Goal: Task Accomplishment & Management: Manage account settings

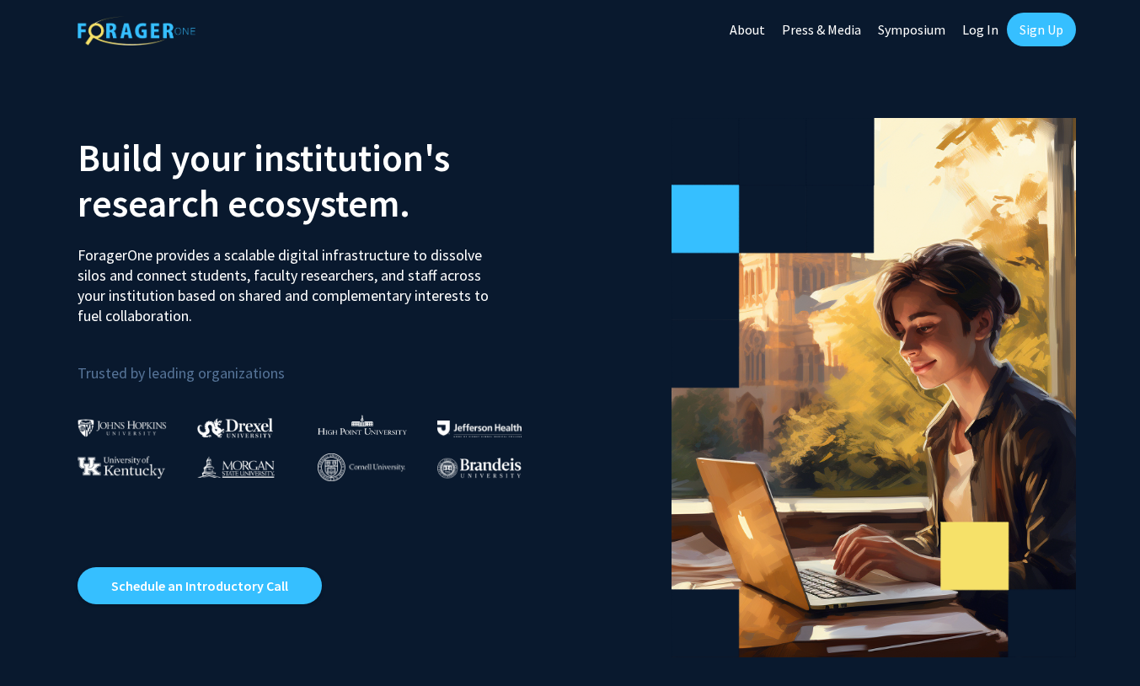
click at [992, 33] on link "Log In" at bounding box center [980, 29] width 53 height 59
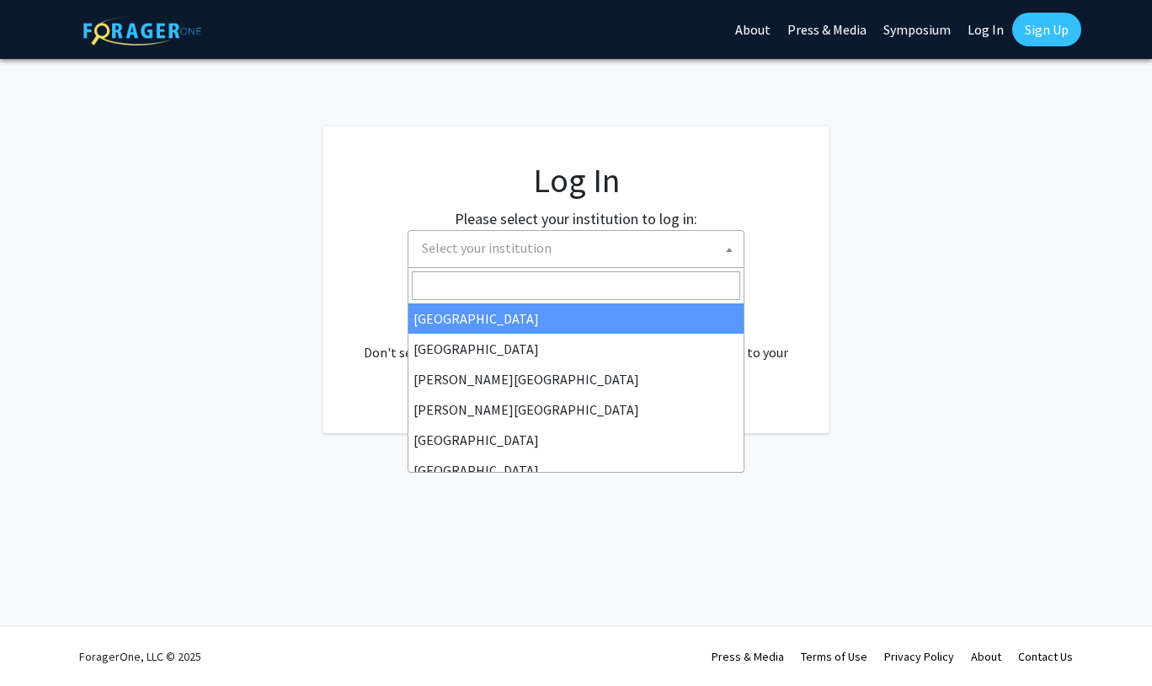
click at [517, 248] on span "Select your institution" at bounding box center [487, 247] width 130 height 17
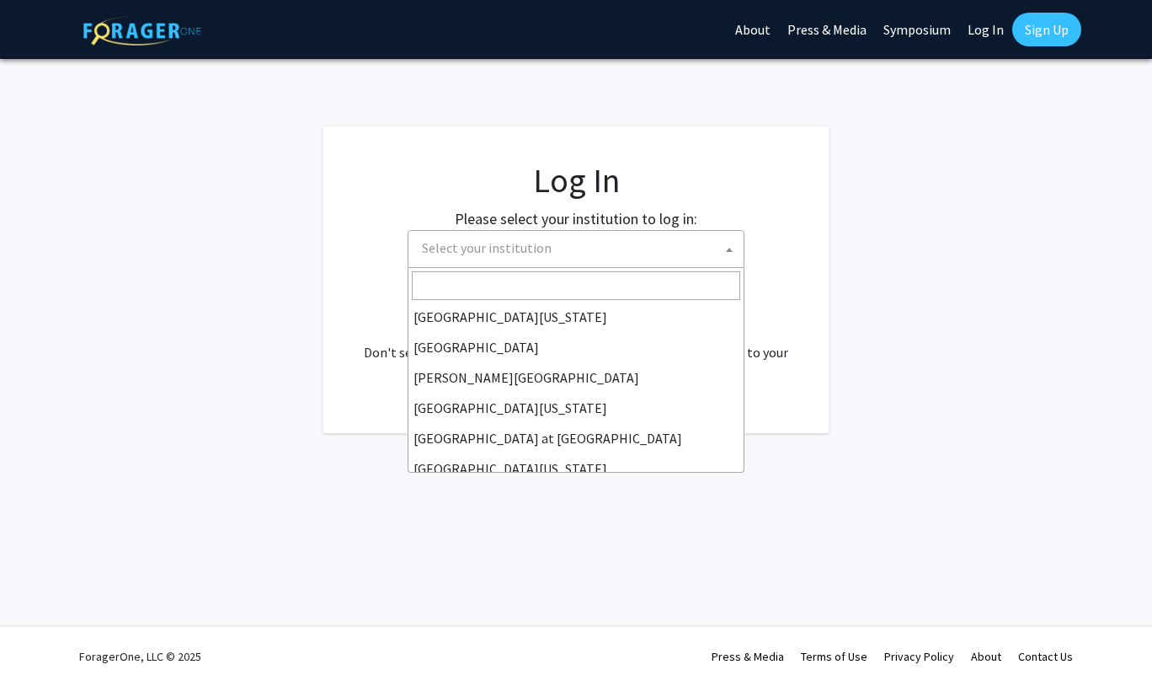
scroll to position [590, 0]
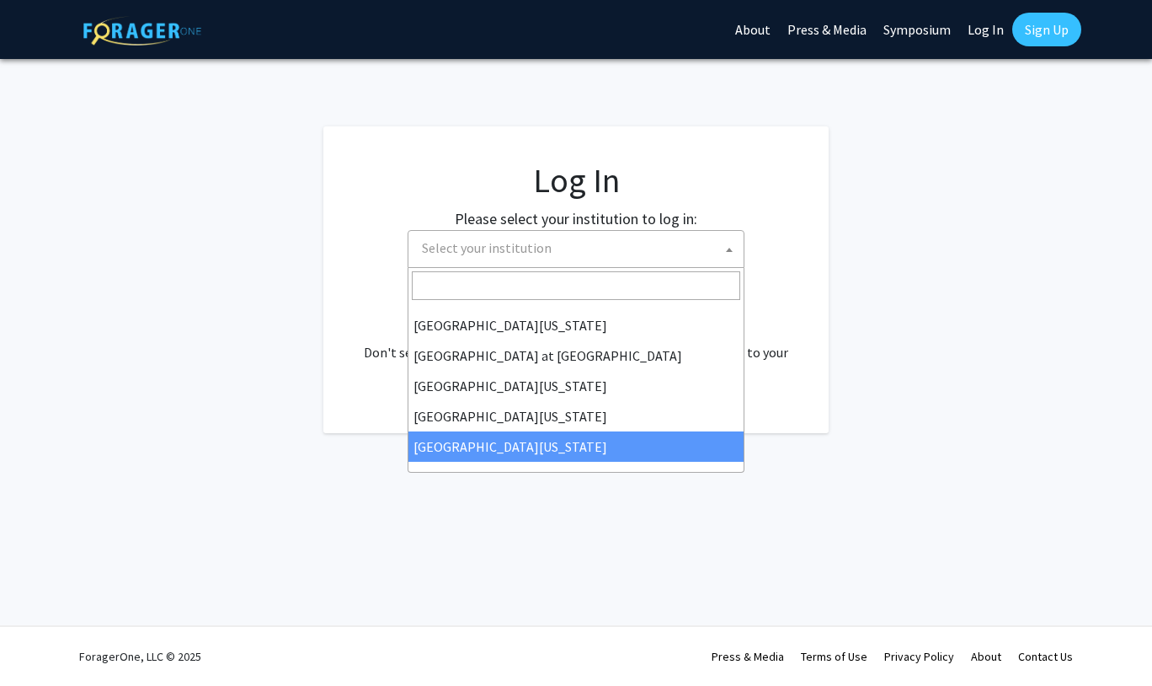
select select "33"
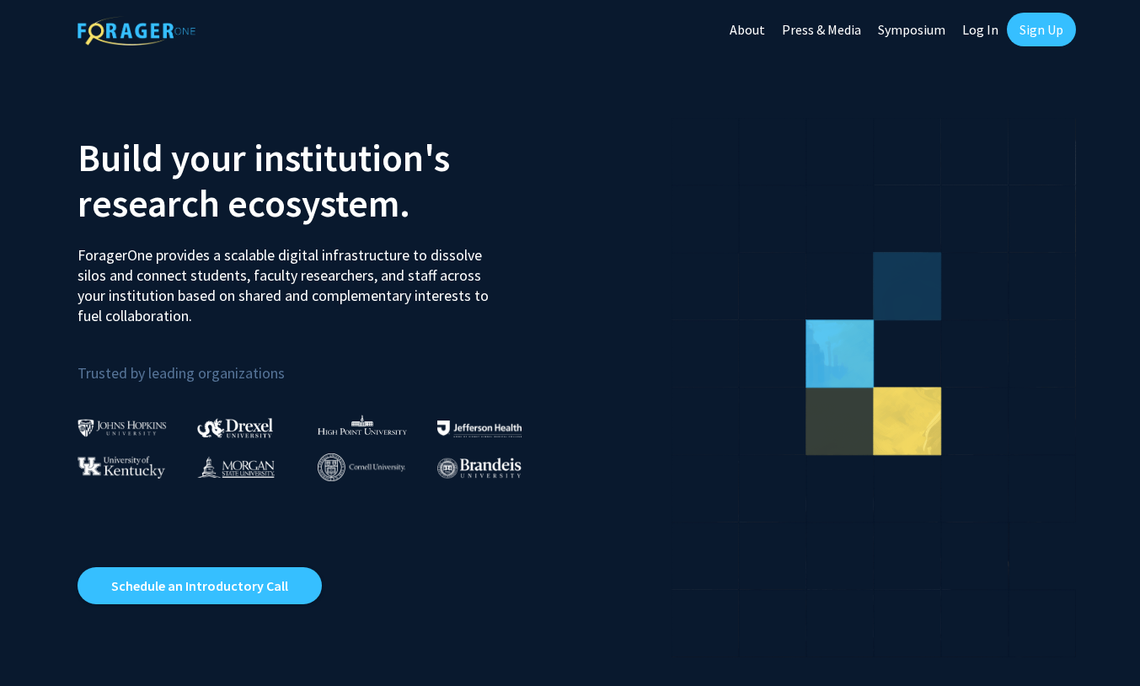
click at [981, 34] on link "Log In" at bounding box center [980, 29] width 53 height 59
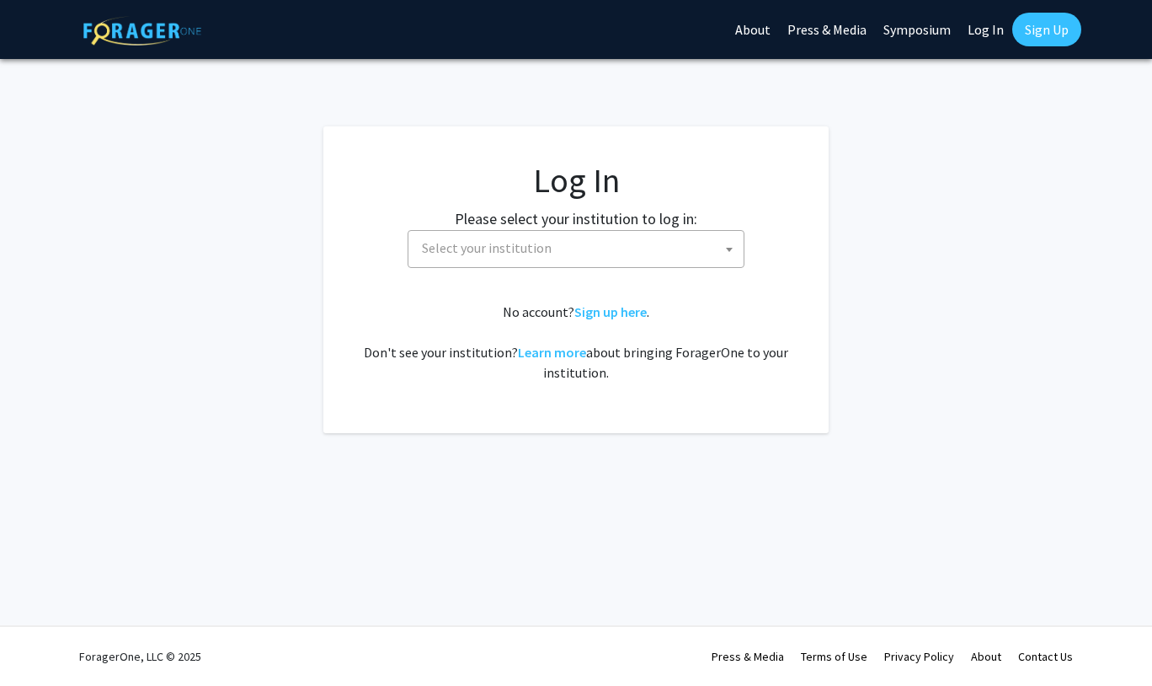
click at [563, 246] on span "Select your institution" at bounding box center [579, 248] width 329 height 35
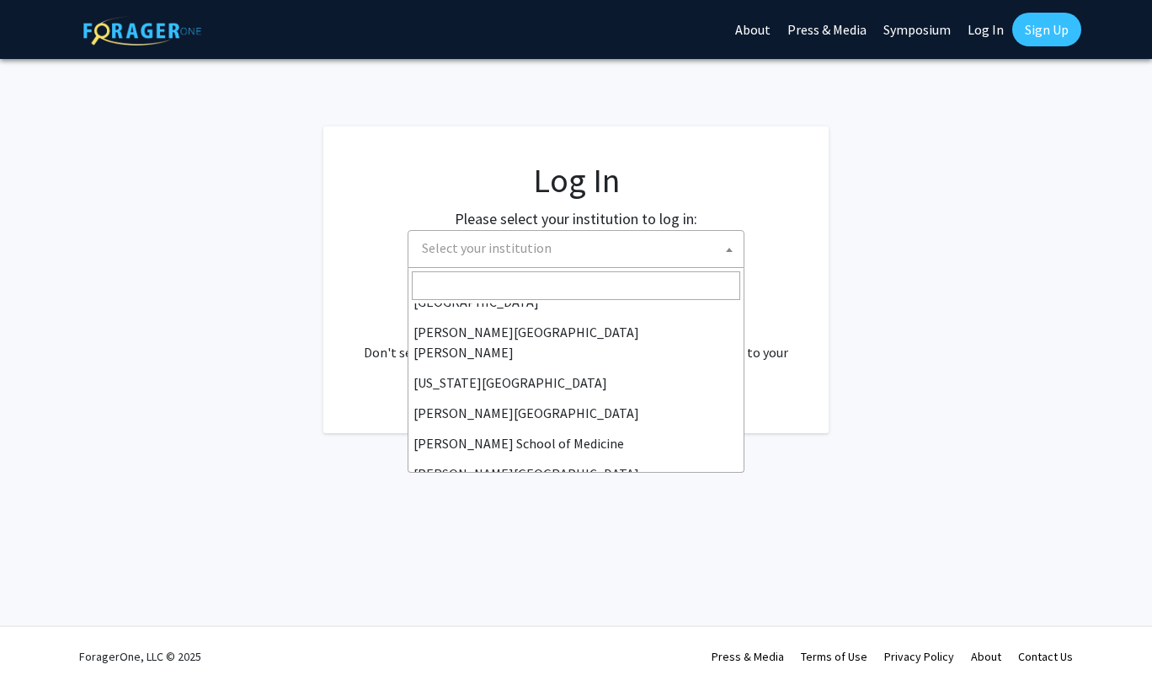
scroll to position [590, 0]
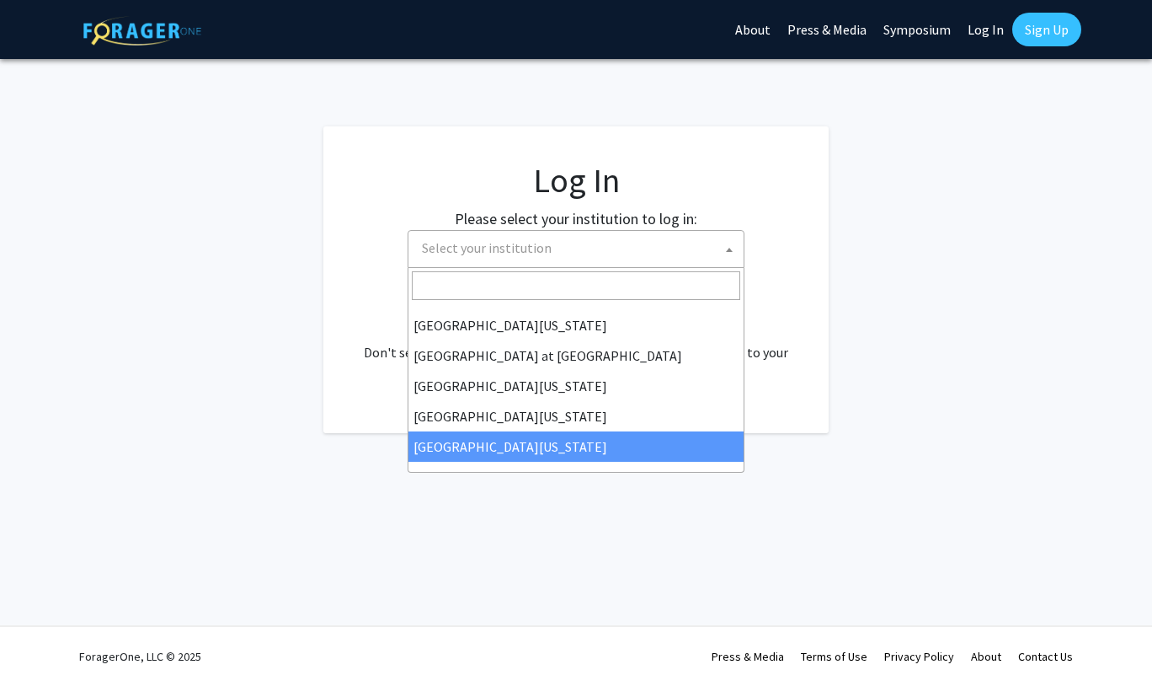
select select "33"
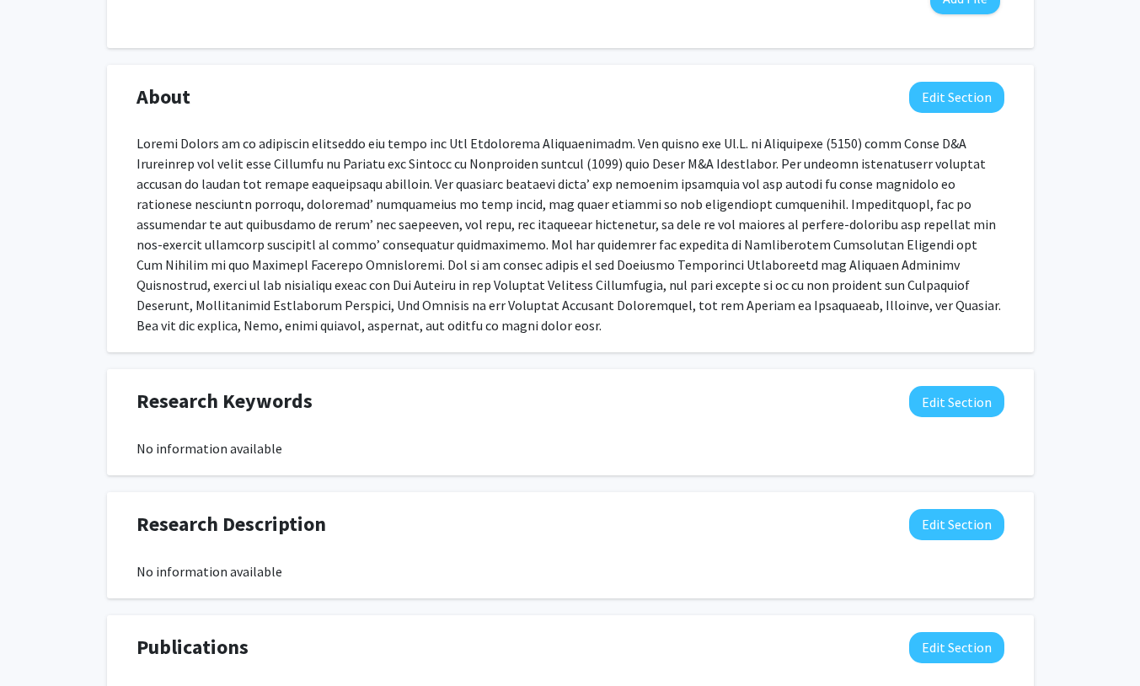
scroll to position [758, 0]
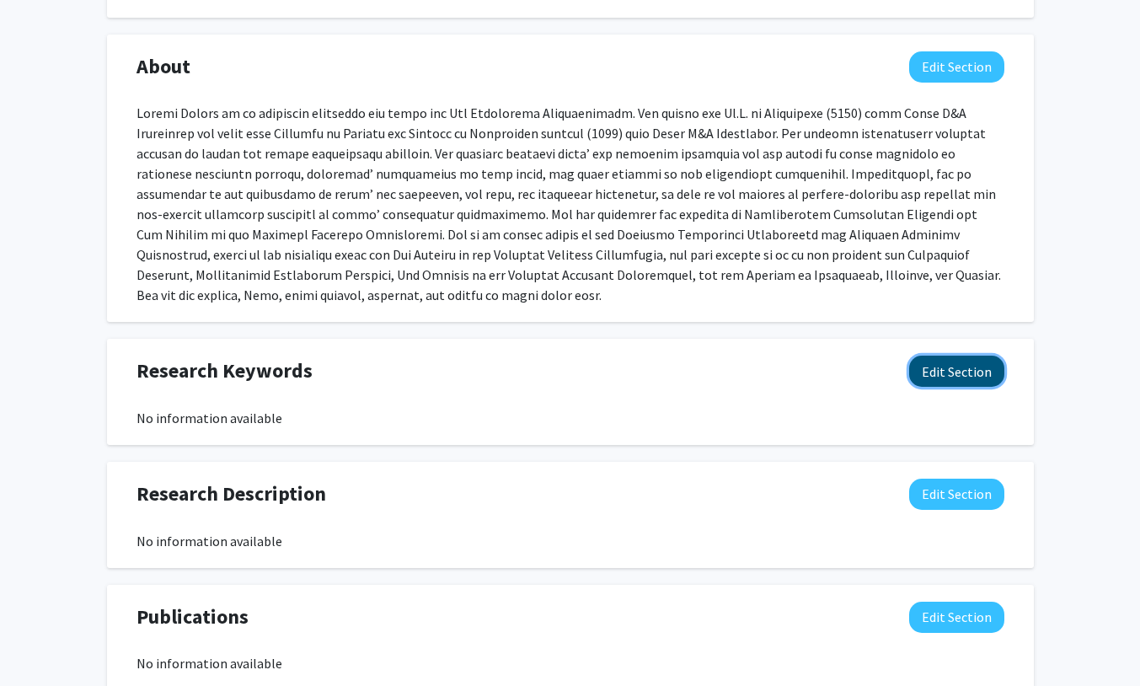
click at [948, 355] on button "Edit Section" at bounding box center [956, 370] width 95 height 31
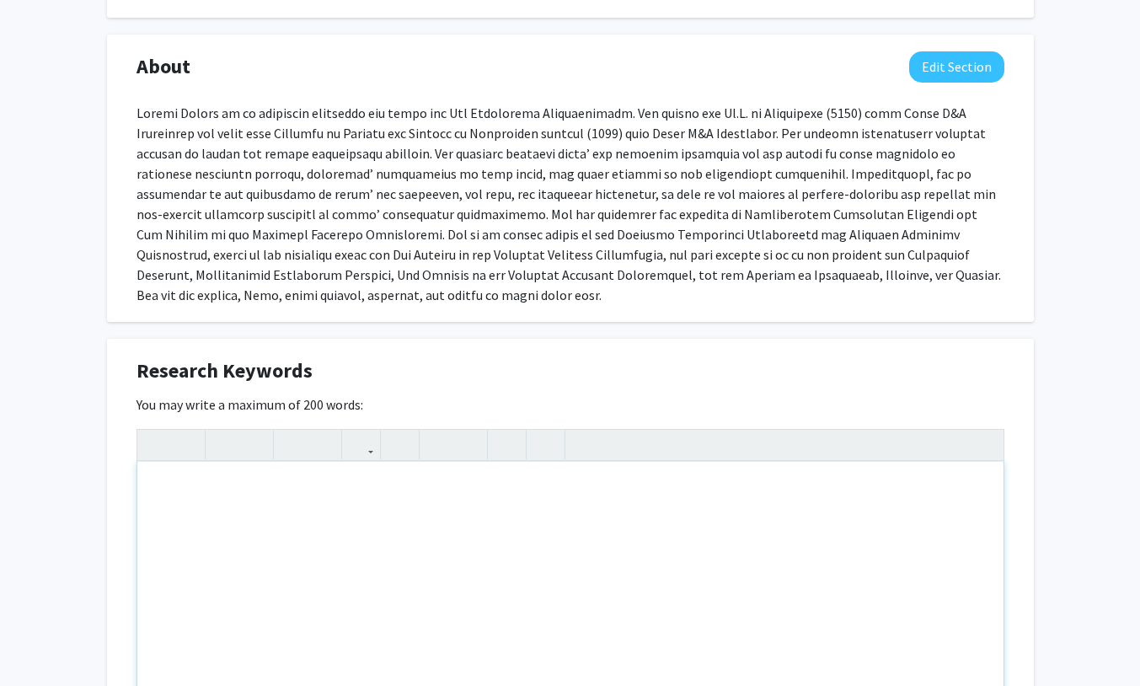
click at [267, 471] on div "Note to users with screen readers: Please deactivate our accessibility plugin f…" at bounding box center [570, 588] width 866 height 253
paste div "Note to users with screen readers: Please deactivate our accessibility plugin f…"
type textarea "<p>Taxation. </p><p>Volatil </p><p>ity </p><p>of effective </p><p>tax </p><p>ra…"
click at [157, 512] on p "of effective" at bounding box center [570, 522] width 832 height 20
click at [149, 496] on div "Taxation. Volatil ity of effective tax rates . Tax risk. Tax avoidance. Unr…" at bounding box center [570, 588] width 866 height 253
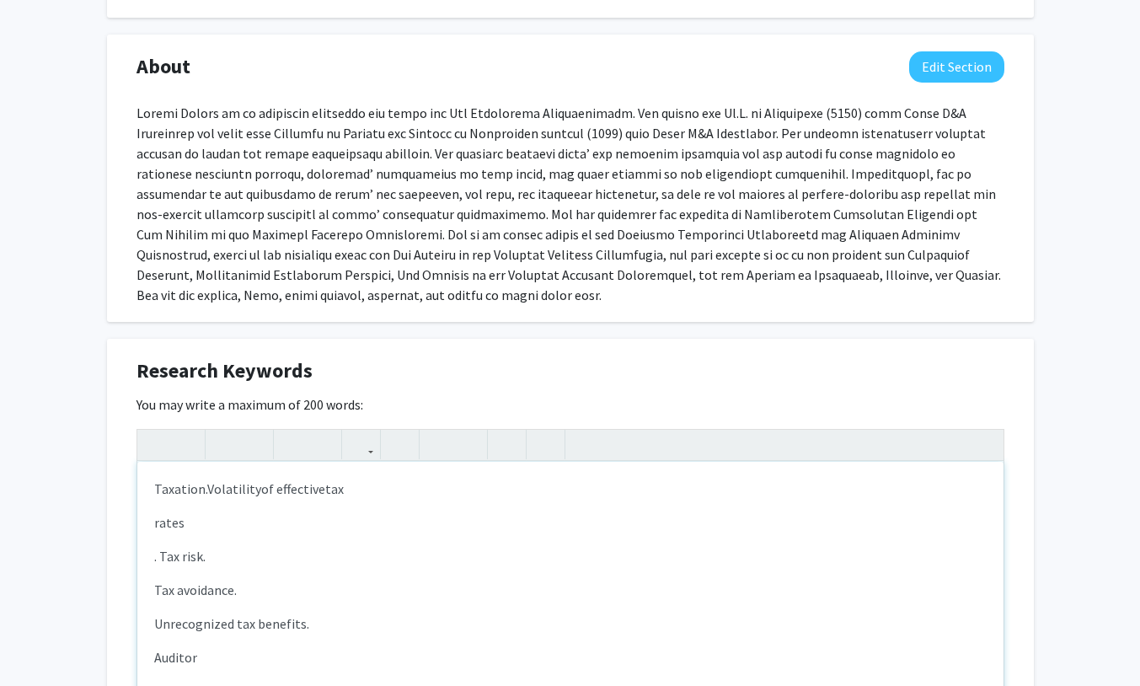
click at [339, 480] on span "tax" at bounding box center [334, 488] width 19 height 17
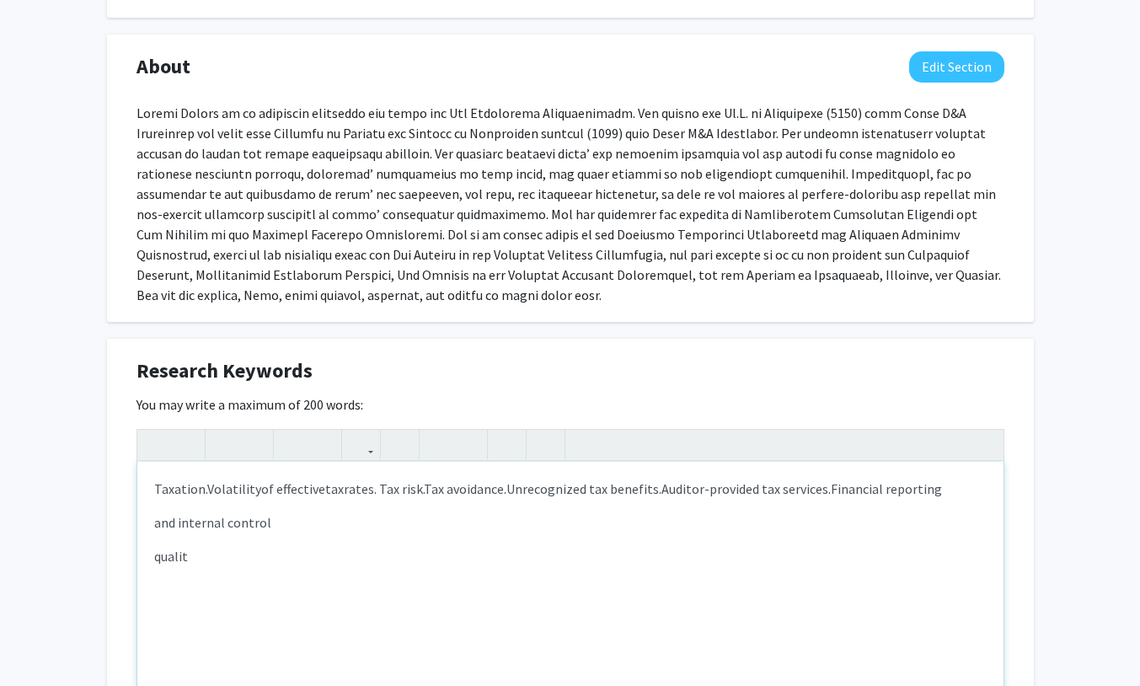
click at [155, 512] on p "and internal control" at bounding box center [570, 522] width 832 height 20
type textarea "<p>Taxation.&nbsp;<span style="font-size: 1rem;">Volatil</span><span style="fon…"
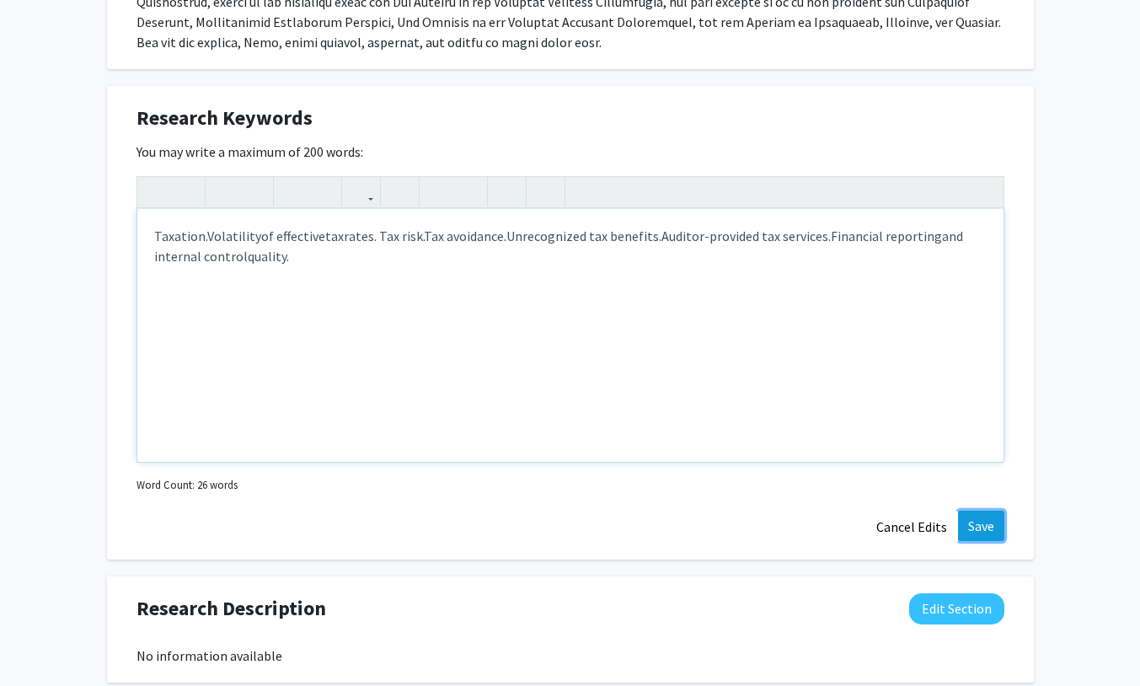
click at [989, 510] on button "Save" at bounding box center [981, 525] width 46 height 30
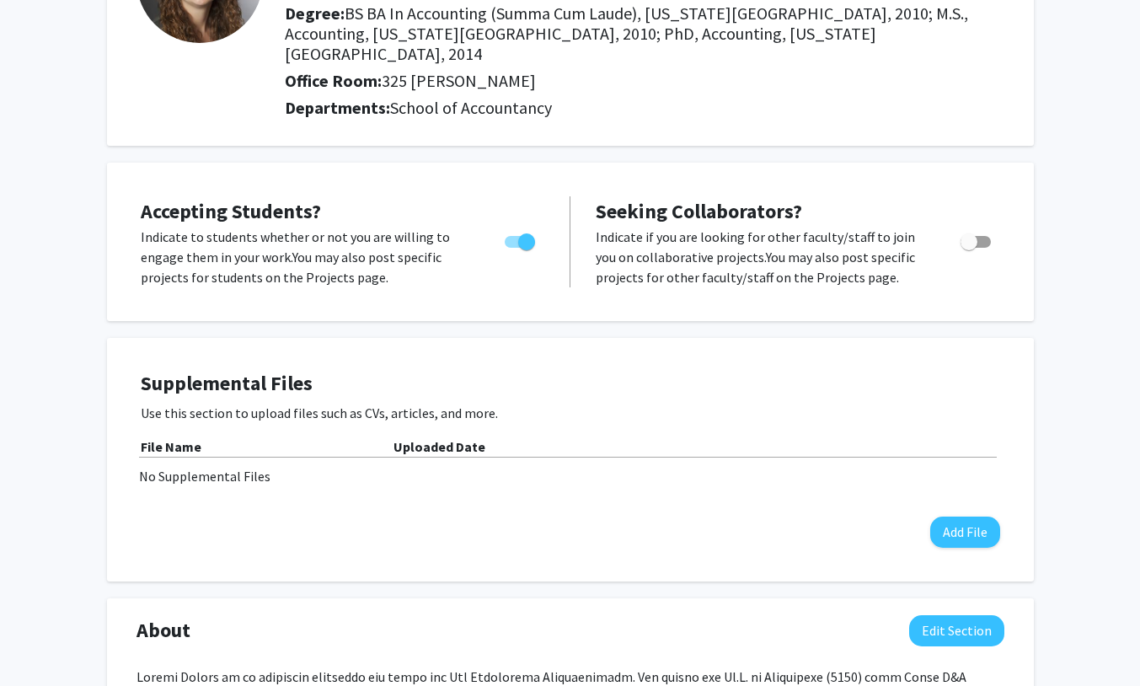
scroll to position [162, 0]
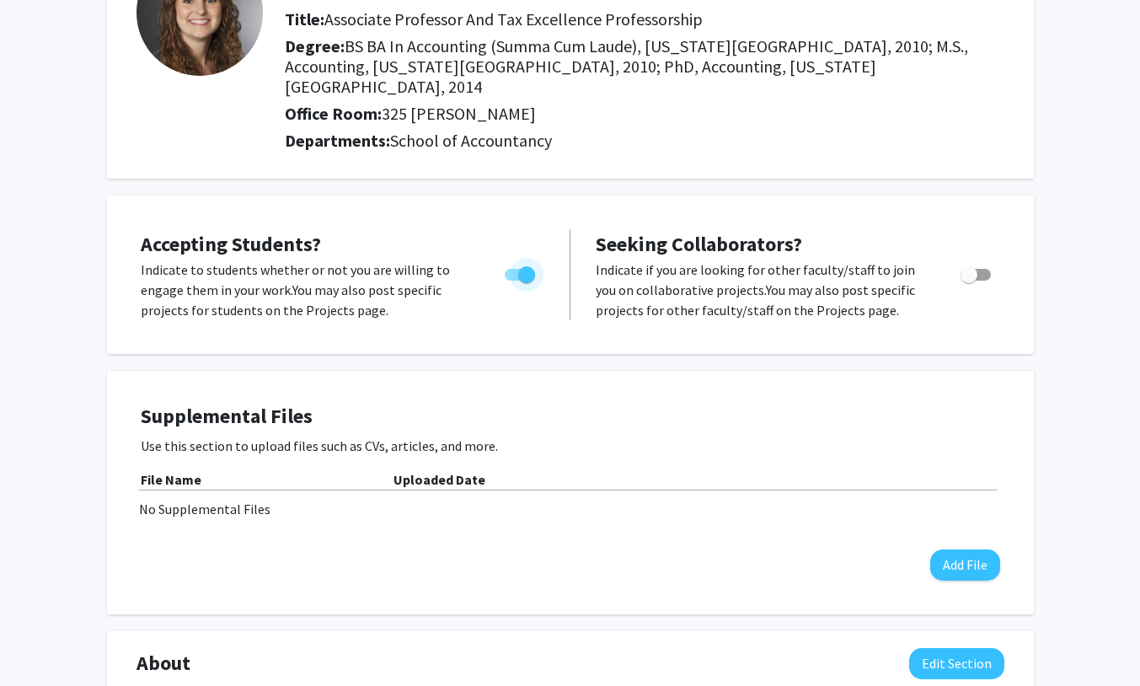
click at [523, 266] on span "Toggle" at bounding box center [526, 274] width 17 height 17
click at [513, 281] on input "Would you like to permit student requests?" at bounding box center [512, 281] width 1 height 1
click at [519, 266] on span "Toggle" at bounding box center [513, 274] width 17 height 17
click at [513, 281] on input "Would you like to permit student requests?" at bounding box center [512, 281] width 1 height 1
checkbox input "true"
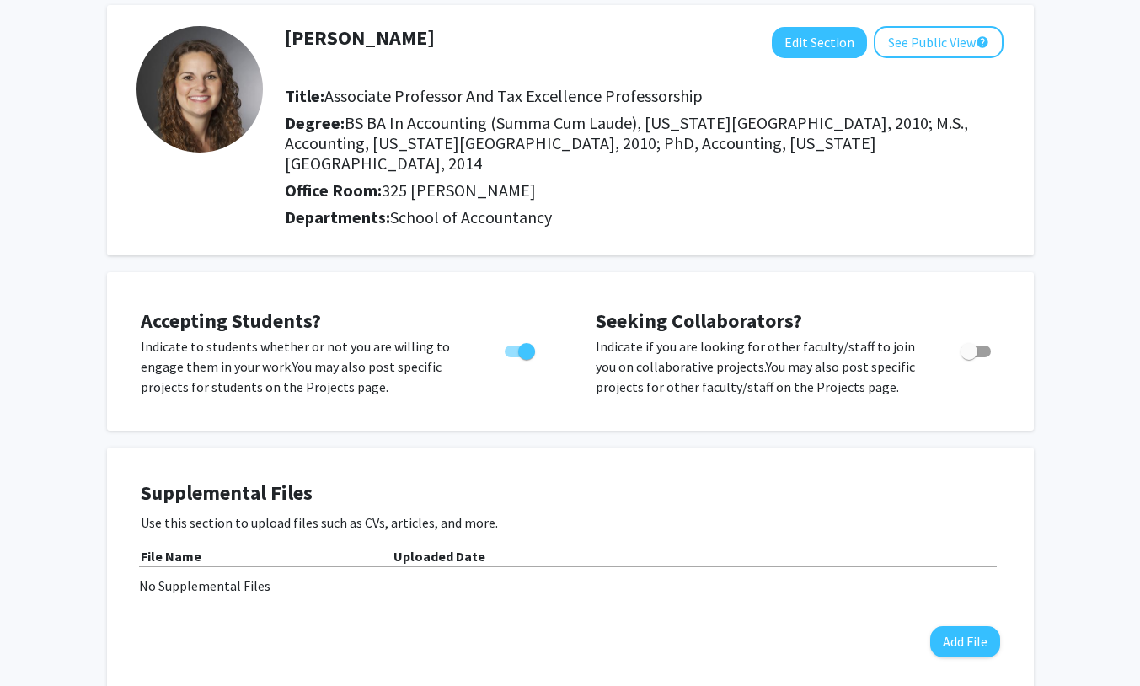
scroll to position [0, 0]
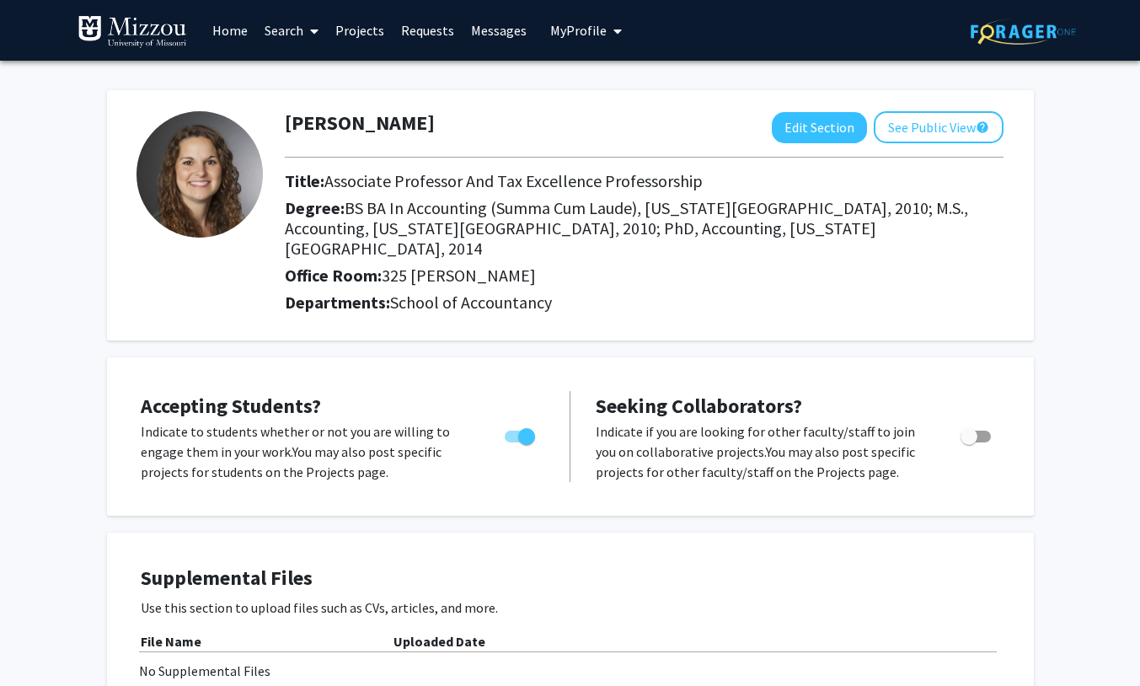
click at [607, 27] on span "My profile dropdown to access profile and logout" at bounding box center [614, 31] width 15 height 59
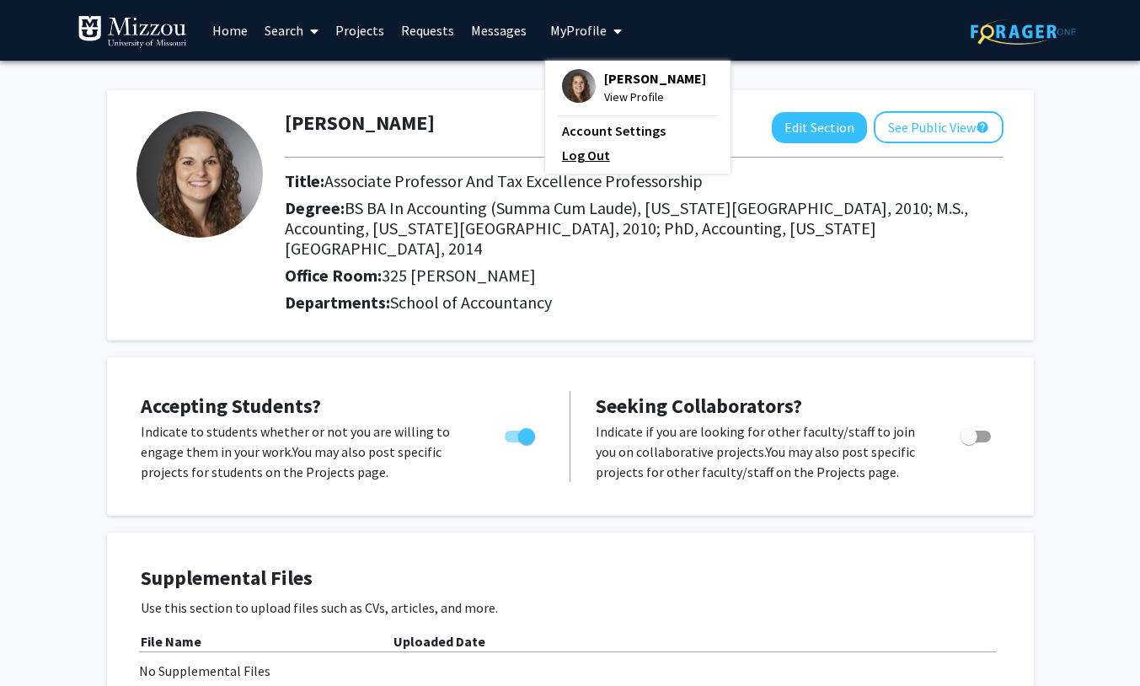
click at [579, 158] on link "Log Out" at bounding box center [638, 155] width 152 height 20
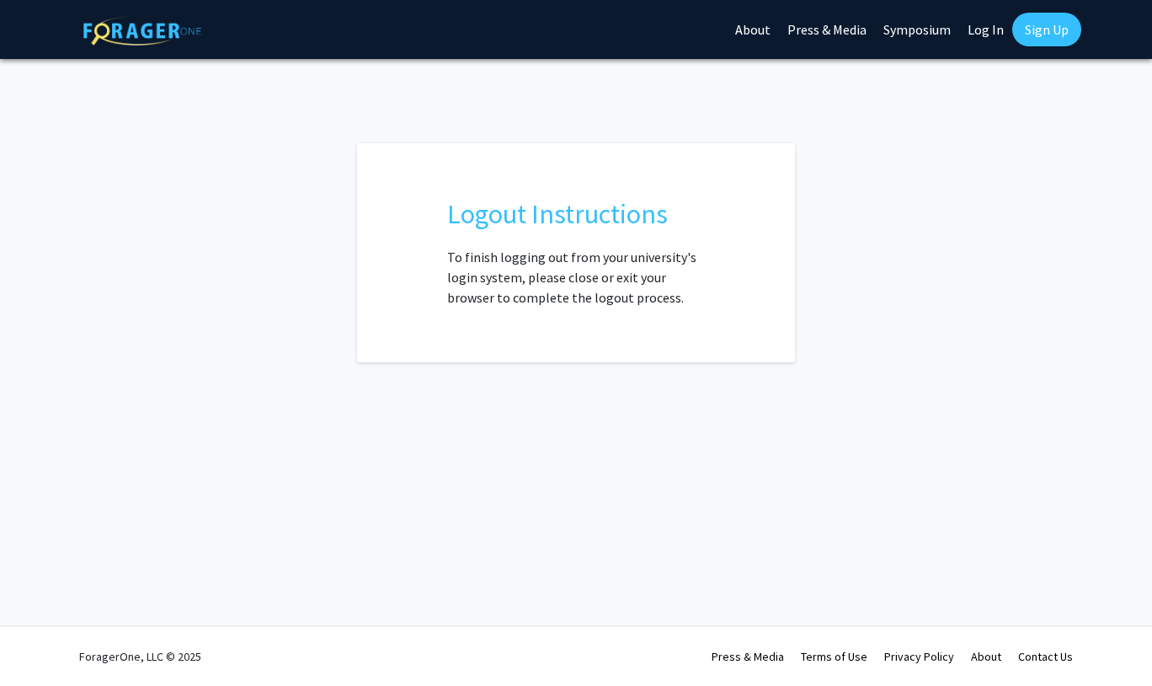
click at [982, 32] on link "Log In" at bounding box center [986, 29] width 53 height 59
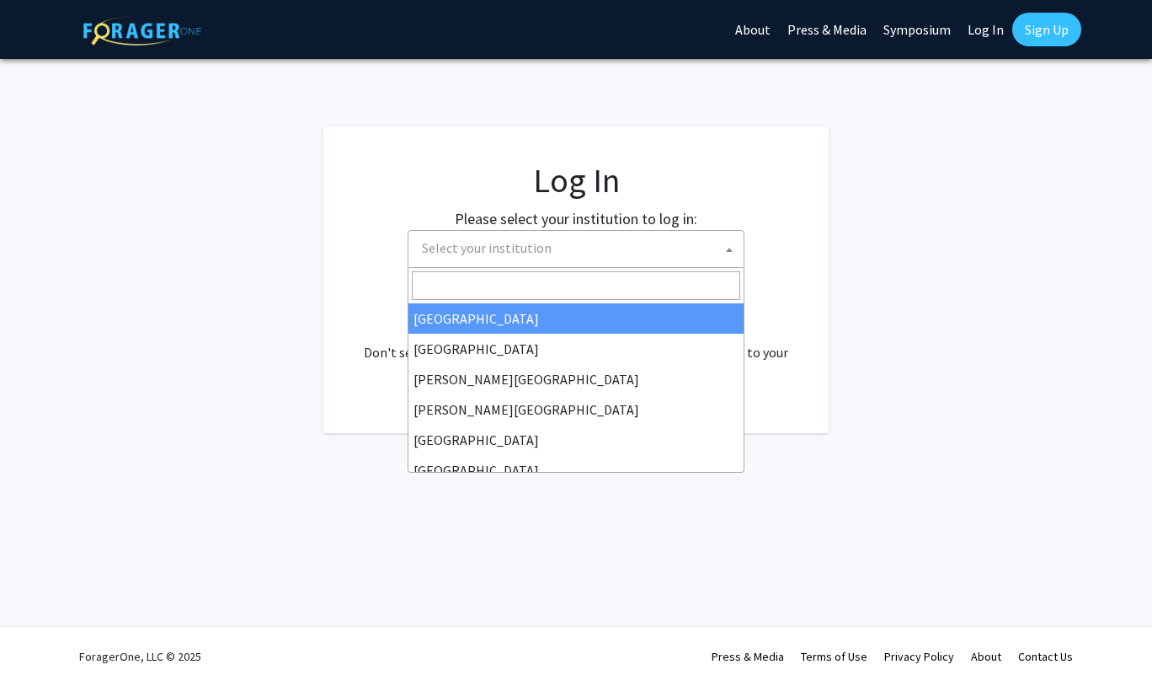
click at [593, 258] on span "Select your institution" at bounding box center [579, 248] width 329 height 35
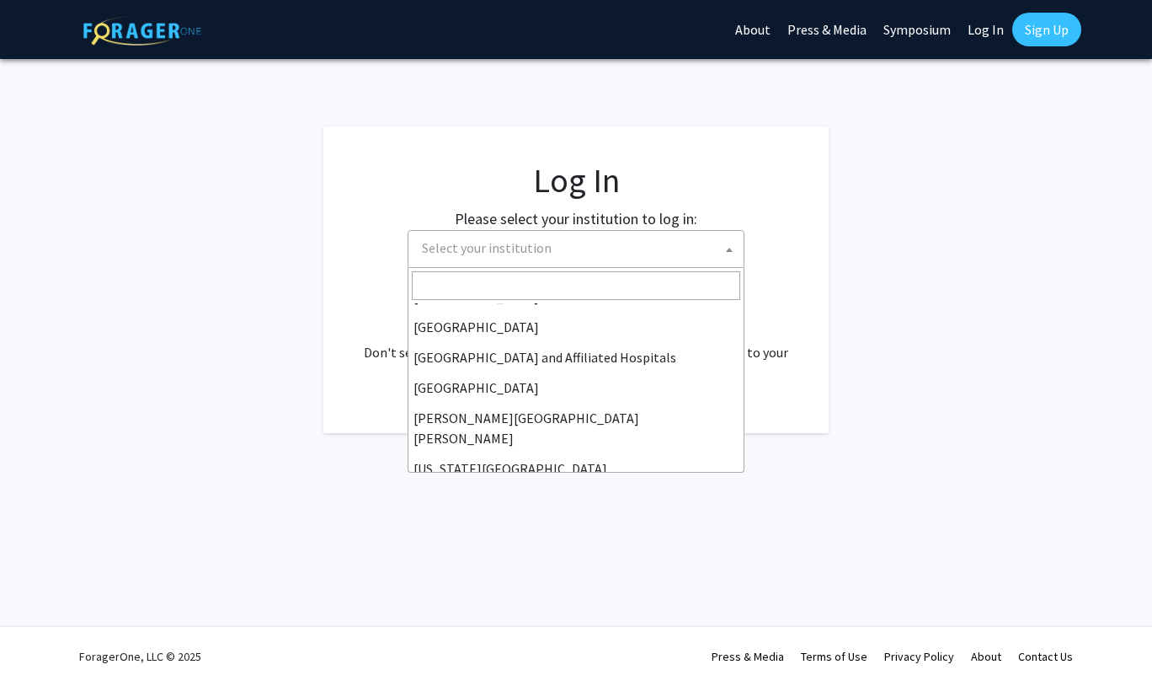
scroll to position [590, 0]
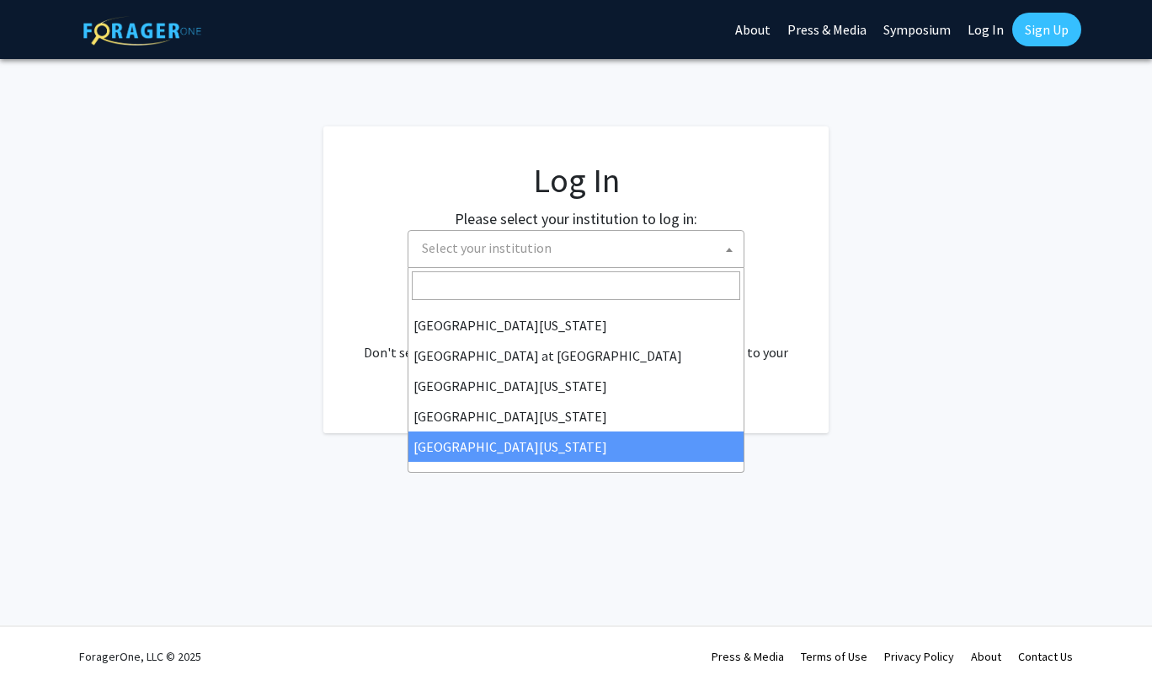
select select "33"
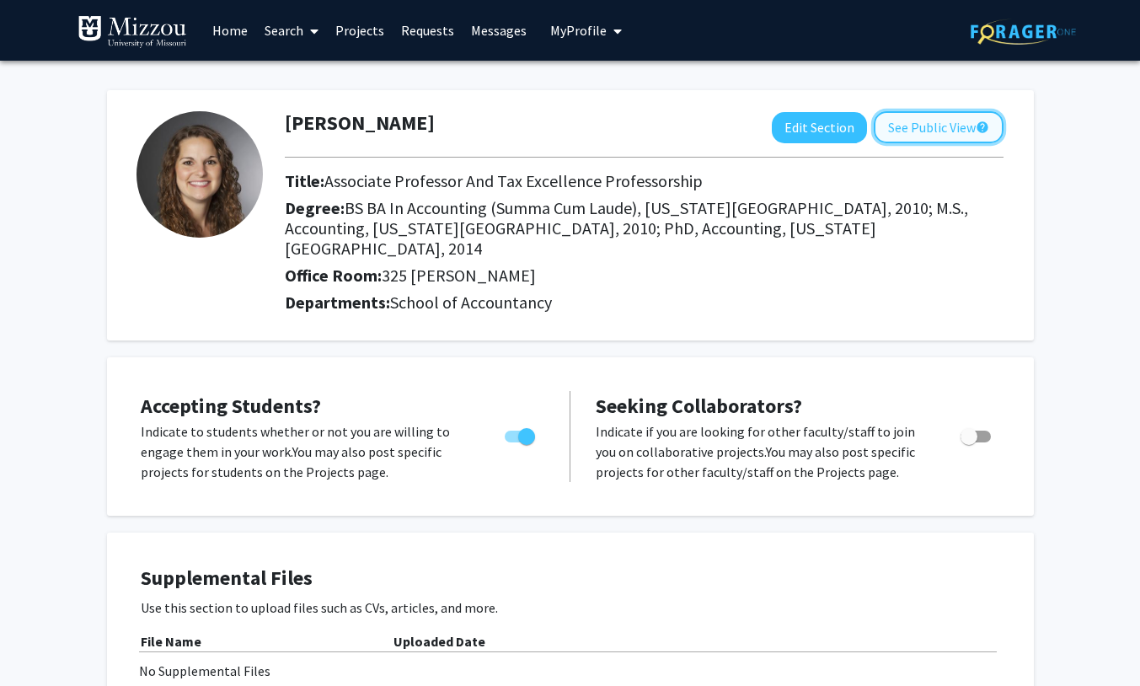
click at [929, 131] on button "See Public View help" at bounding box center [939, 127] width 130 height 32
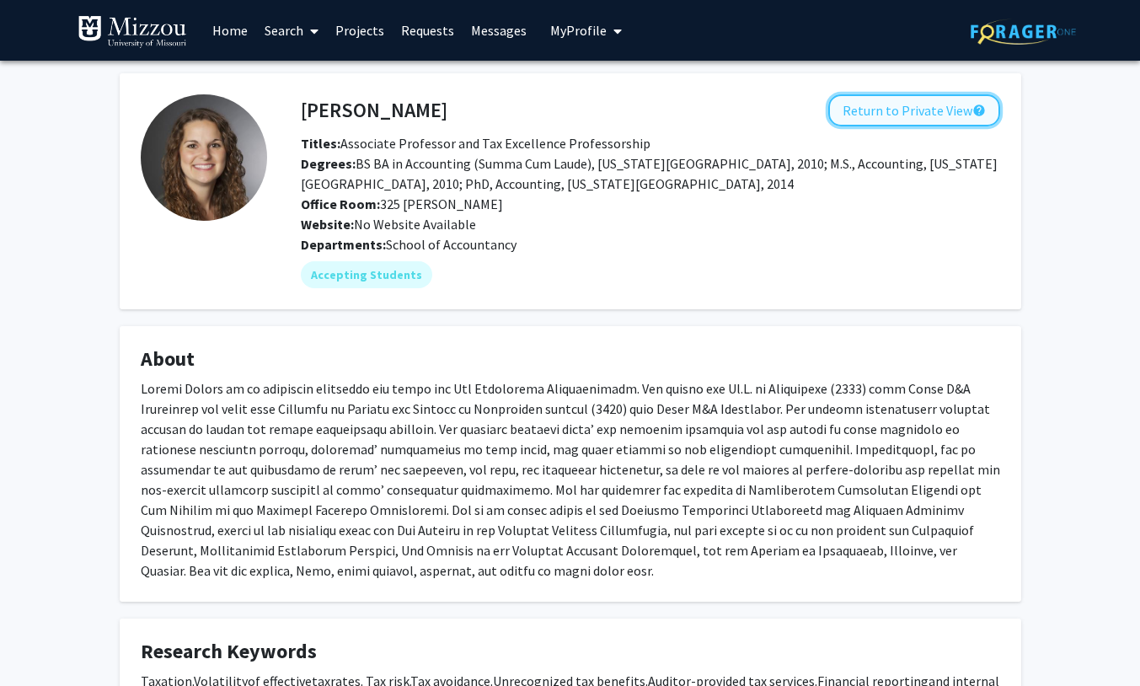
click at [920, 120] on button "Return to Private View help" at bounding box center [914, 110] width 172 height 32
